Goal: Transaction & Acquisition: Subscribe to service/newsletter

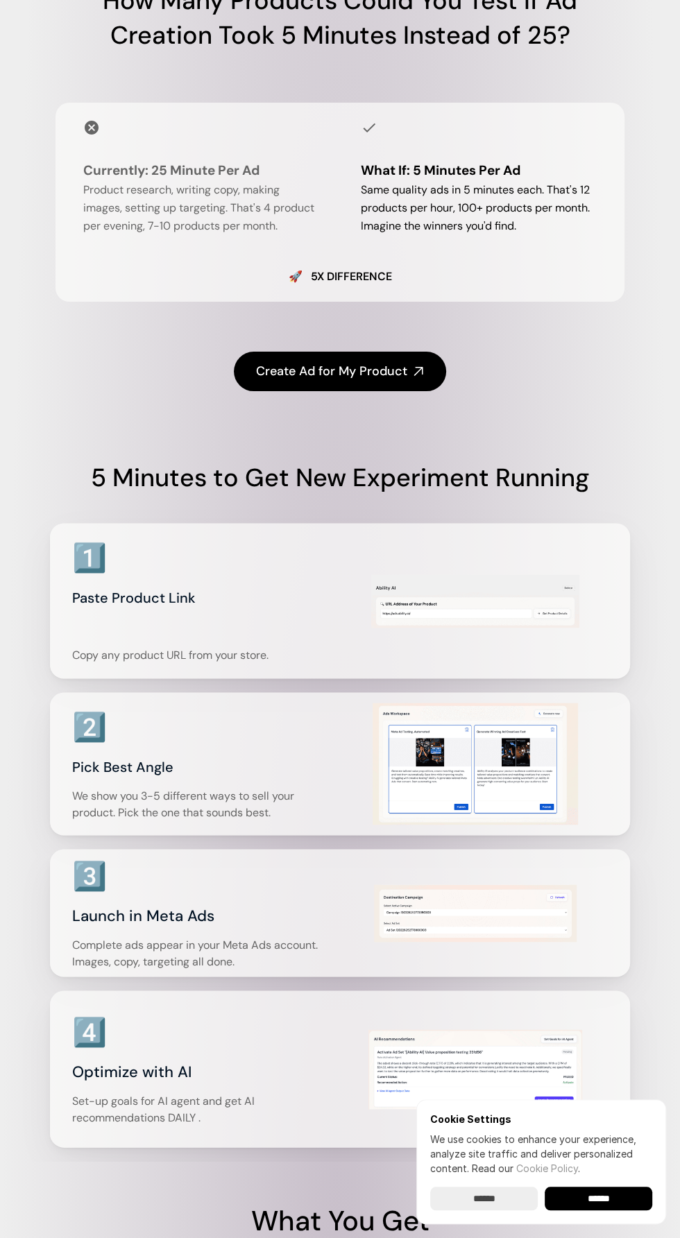
scroll to position [1159, 0]
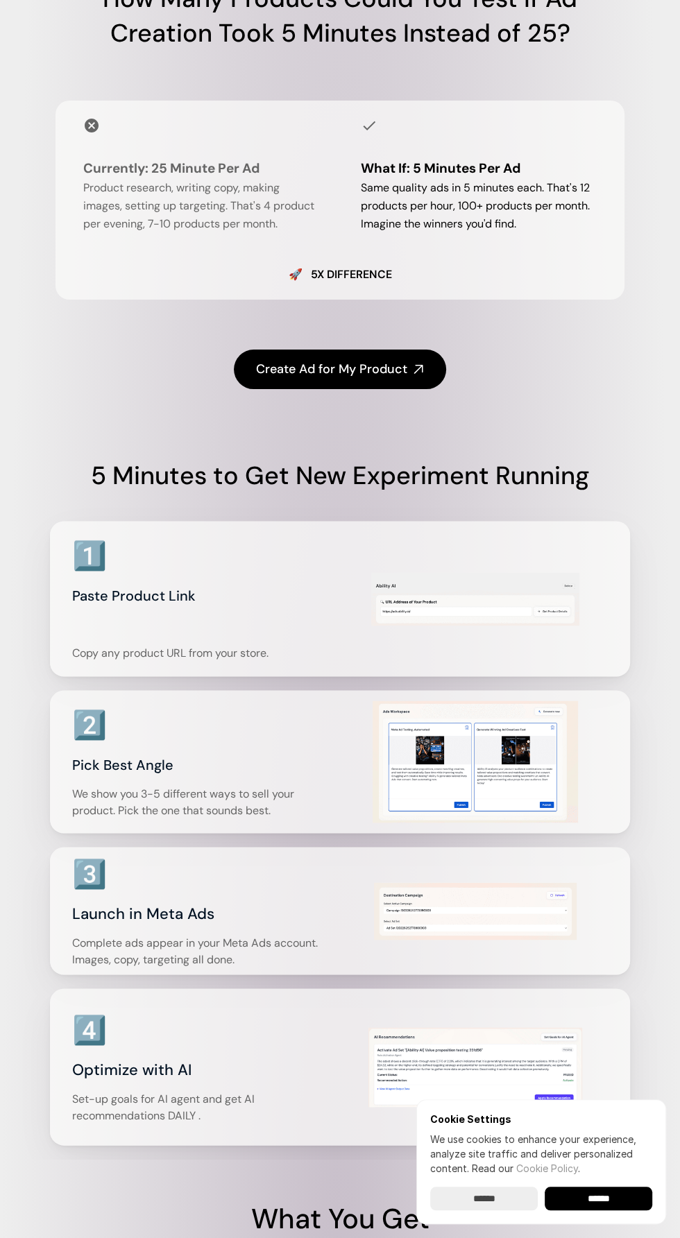
click at [483, 1210] on input "******" at bounding box center [483, 1198] width 107 height 24
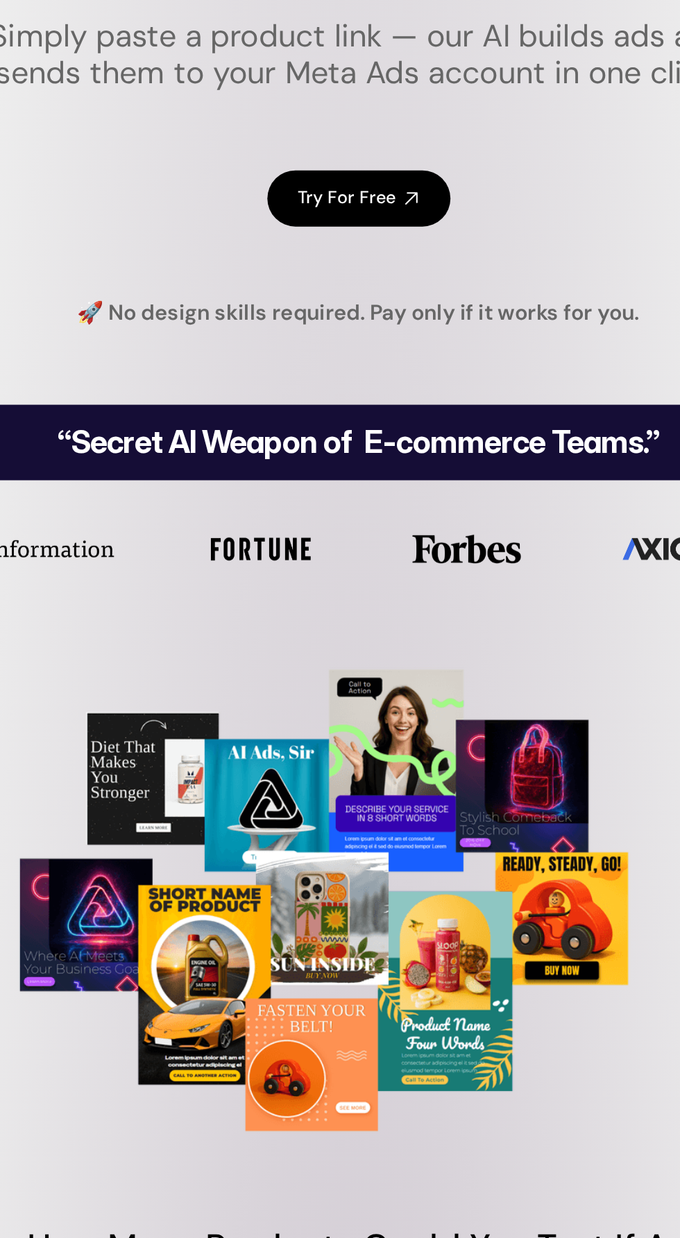
scroll to position [0, 0]
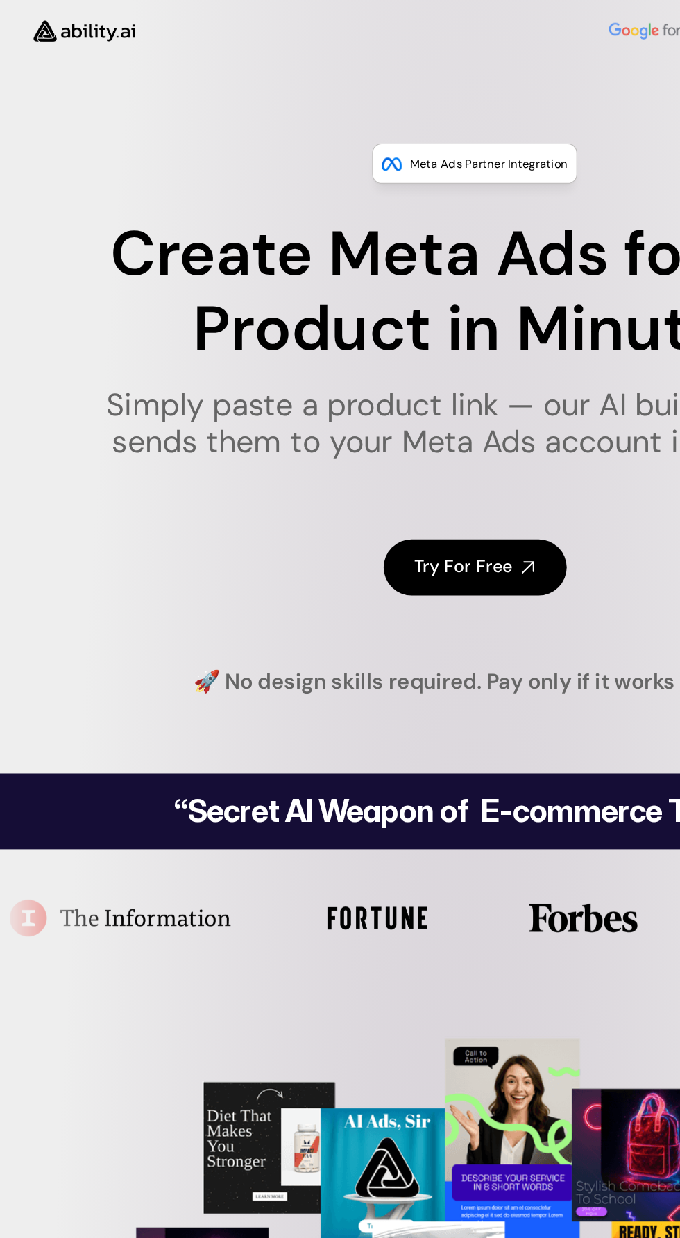
click at [357, 413] on h4 "Try For Free" at bounding box center [332, 405] width 70 height 17
